Goal: Task Accomplishment & Management: Complete application form

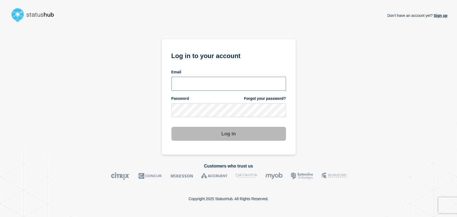
click at [197, 85] on input "email input" at bounding box center [228, 84] width 115 height 14
type input "[PERSON_NAME][EMAIL_ADDRESS][PERSON_NAME][DOMAIN_NAME]"
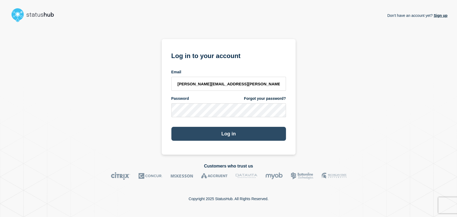
click at [224, 131] on button "Log in" at bounding box center [228, 134] width 115 height 14
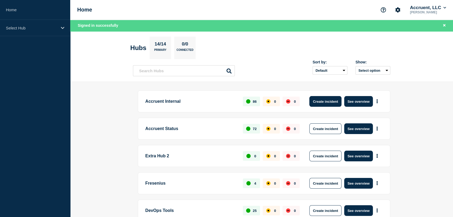
click at [324, 100] on button "Create incident" at bounding box center [325, 101] width 32 height 11
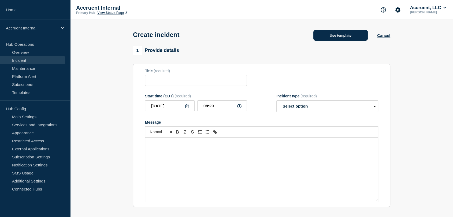
click at [326, 36] on button "Use template" at bounding box center [340, 35] width 54 height 11
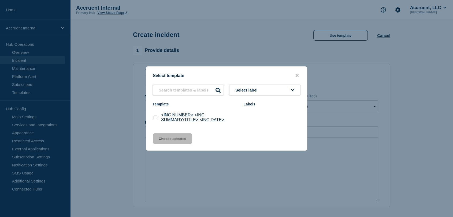
click at [156, 117] on input "<INC NUMBER> <INC SUMMARY/TITLE> <INC DATE> checkbox" at bounding box center [155, 117] width 3 height 3
checkbox input "true"
click at [166, 141] on button "Choose selected" at bounding box center [172, 138] width 39 height 11
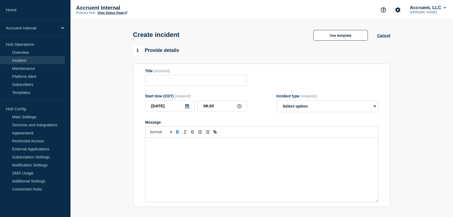
type input "<INC NUMBER> <INC SUMMARY/TITLE> <INC DATE>"
select select "investigating"
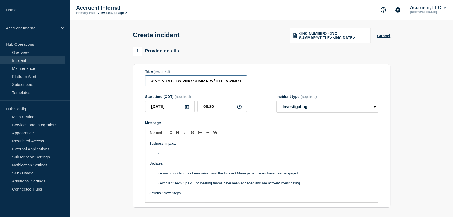
scroll to position [0, 12]
drag, startPoint x: 148, startPoint y: 81, endPoint x: 339, endPoint y: 83, distance: 190.5
click at [339, 83] on div "Title (required) <INC NUMBER> <INC SUMMARY/TITLE> <INC DATE>" at bounding box center [261, 77] width 233 height 17
paste input "INC1526616 | Task Create Duration Incorrect | Siterra | [DATE]"
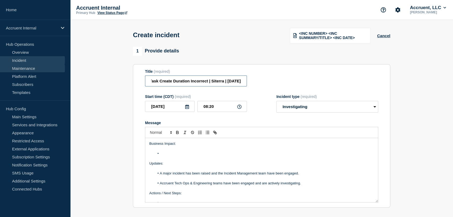
type input "INC1526616 | Task Create Duration Incorrect | Siterra | [DATE]"
click at [174, 155] on li "Message" at bounding box center [264, 153] width 219 height 5
paste div "Message"
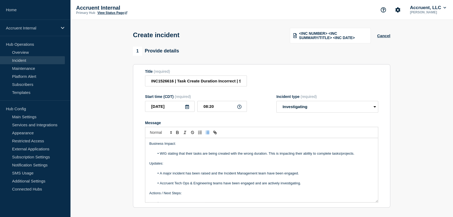
click at [160, 154] on li "WIG stating that their tasks are being created with the wrong duration. This is…" at bounding box center [264, 153] width 219 height 5
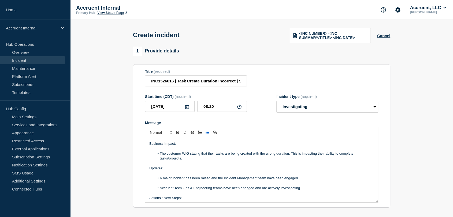
click at [189, 155] on li "The customer WIG stating that their tasks are being created with the wrong dura…" at bounding box center [264, 156] width 219 height 10
drag, startPoint x: 229, startPoint y: 154, endPoint x: 212, endPoint y: 154, distance: 17.1
click at [212, 154] on li "The customer WIG have reported stating that their tasks are being created with …" at bounding box center [264, 156] width 219 height 10
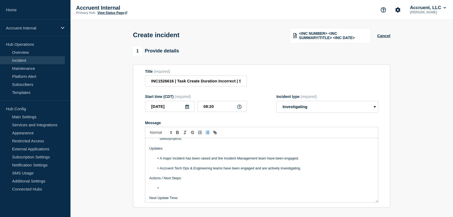
scroll to position [30, 0]
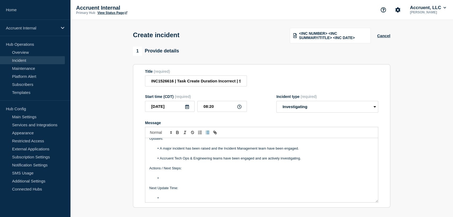
click at [179, 182] on p "Message" at bounding box center [261, 183] width 225 height 5
click at [181, 178] on li "Message" at bounding box center [264, 178] width 219 height 5
click at [175, 199] on li "Message" at bounding box center [264, 197] width 219 height 5
click at [177, 199] on li "Message" at bounding box center [264, 197] width 219 height 5
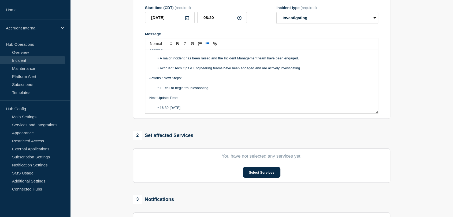
scroll to position [89, 0]
click at [251, 170] on button "Select Services" at bounding box center [261, 172] width 37 height 11
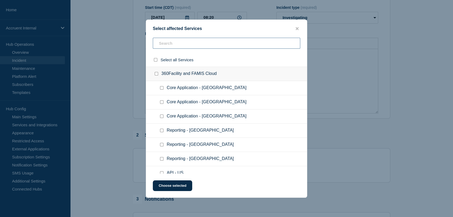
click at [182, 46] on input "text" at bounding box center [226, 43] width 147 height 11
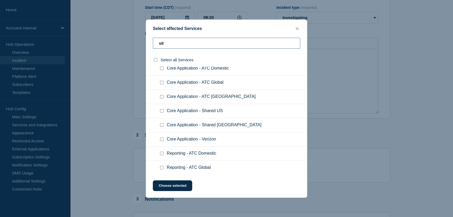
scroll to position [30, 0]
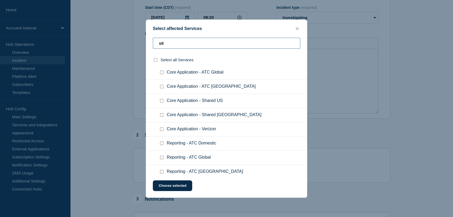
type input "sit"
click at [162, 116] on input "Core Application - Shared UK checkbox" at bounding box center [161, 114] width 3 height 3
checkbox input "true"
click at [174, 183] on button "Choose selected" at bounding box center [172, 186] width 39 height 11
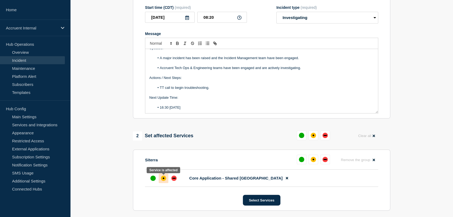
click at [165, 178] on div "affected" at bounding box center [163, 178] width 5 height 5
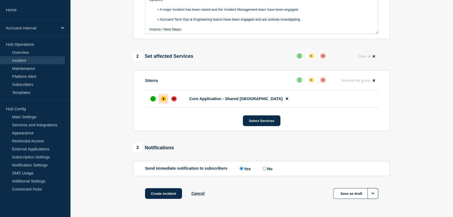
scroll to position [178, 0]
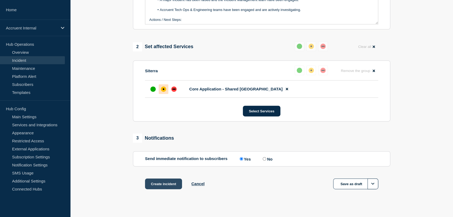
click at [159, 184] on button "Create incident" at bounding box center [163, 184] width 37 height 11
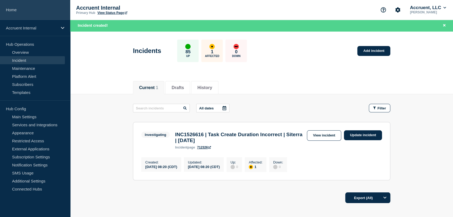
click at [28, 10] on link "Home" at bounding box center [35, 10] width 70 height 20
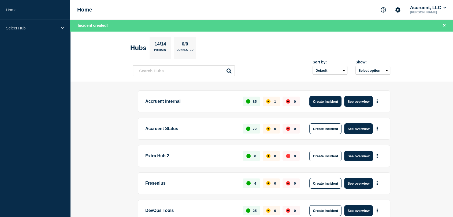
click at [325, 99] on button "Create incident" at bounding box center [325, 101] width 32 height 11
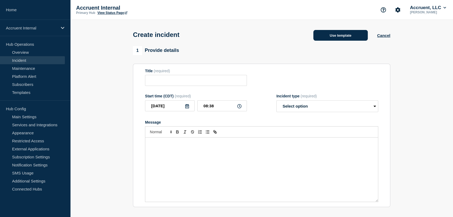
click at [338, 34] on button "Use template" at bounding box center [340, 35] width 54 height 11
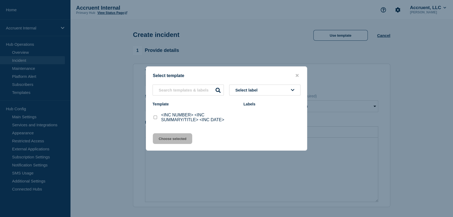
click at [156, 118] on input "<INC NUMBER> <INC SUMMARY/TITLE> <INC DATE> checkbox" at bounding box center [155, 117] width 3 height 3
checkbox input "true"
click at [167, 140] on button "Choose selected" at bounding box center [172, 138] width 39 height 11
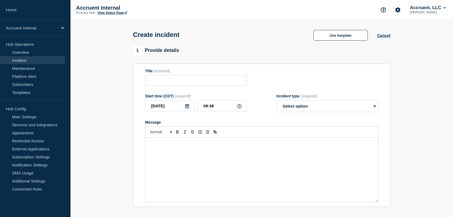
type input "<INC NUMBER> <INC SUMMARY/TITLE> <INC DATE>"
select select "investigating"
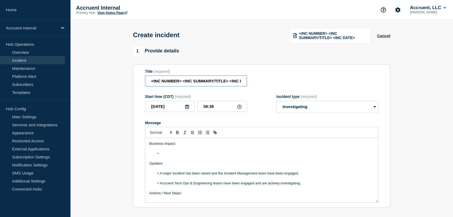
scroll to position [0, 12]
drag, startPoint x: 151, startPoint y: 81, endPoint x: 315, endPoint y: 81, distance: 163.7
click at [315, 81] on div "Title (required) <INC NUMBER> <INC SUMMARY/TITLE> <INC DATE>" at bounding box center [261, 77] width 233 height 17
paste input "INC1526626 | False Payment Lines Generated | Siterra | 9t"
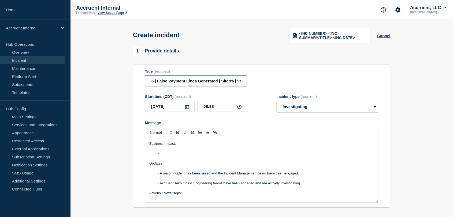
drag, startPoint x: 233, startPoint y: 82, endPoint x: 219, endPoint y: 82, distance: 14.2
click at [219, 82] on input "INC1526626 | False Payment Lines Generated | Siterra | 9t" at bounding box center [196, 81] width 102 height 11
click at [241, 82] on input "INC1526626 | False Payment Lines Generated | 9t" at bounding box center [196, 81] width 102 height 11
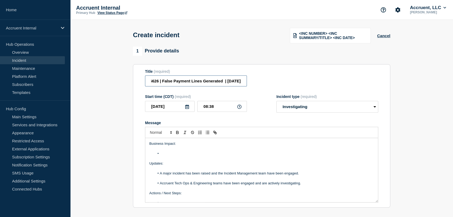
type input "INC1526626 | False Payment Lines Generated | [DATE]"
click at [175, 154] on li "Message" at bounding box center [264, 153] width 219 height 5
click at [172, 155] on li "Message" at bounding box center [264, 153] width 219 height 5
click at [189, 154] on li "The customer WIG false payment lines are being generated which is impacting fin…" at bounding box center [264, 153] width 219 height 5
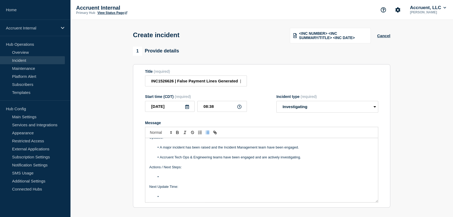
scroll to position [30, 0]
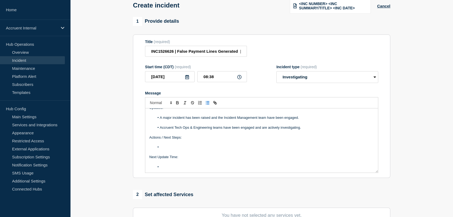
click at [172, 149] on li "Message" at bounding box center [264, 147] width 219 height 5
click at [173, 169] on li "Message" at bounding box center [264, 167] width 219 height 5
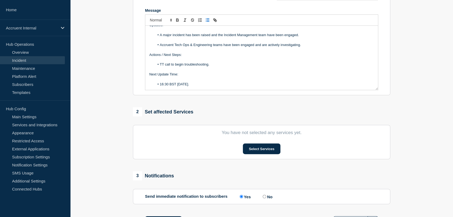
scroll to position [119, 0]
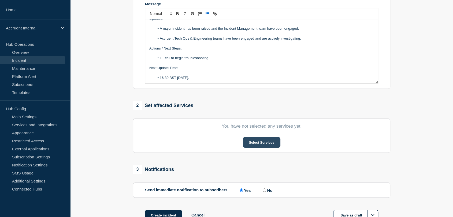
click at [261, 142] on button "Select Services" at bounding box center [261, 142] width 37 height 11
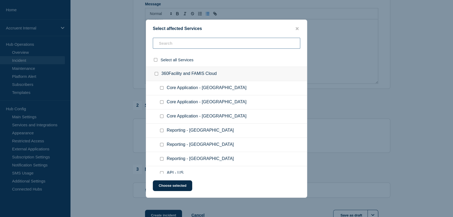
click at [189, 44] on input "text" at bounding box center [226, 43] width 147 height 11
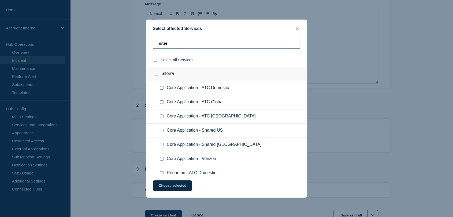
type input "siter"
click at [163, 145] on input "Core Application - Shared UK checkbox" at bounding box center [161, 144] width 3 height 3
checkbox input "true"
click at [181, 188] on button "Choose selected" at bounding box center [172, 186] width 39 height 11
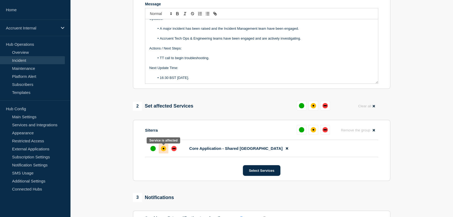
click at [163, 151] on div "affected" at bounding box center [163, 148] width 5 height 5
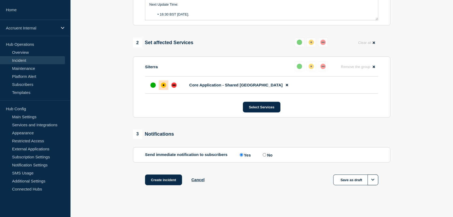
scroll to position [186, 0]
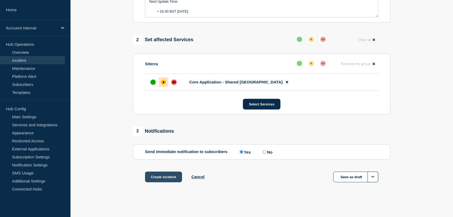
click at [162, 177] on button "Create incident" at bounding box center [163, 177] width 37 height 11
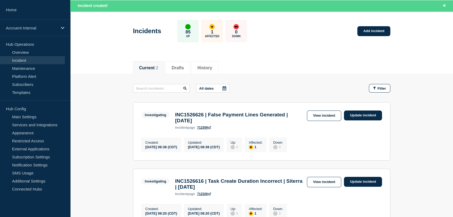
scroll to position [30, 0]
